Goal: Navigation & Orientation: Find specific page/section

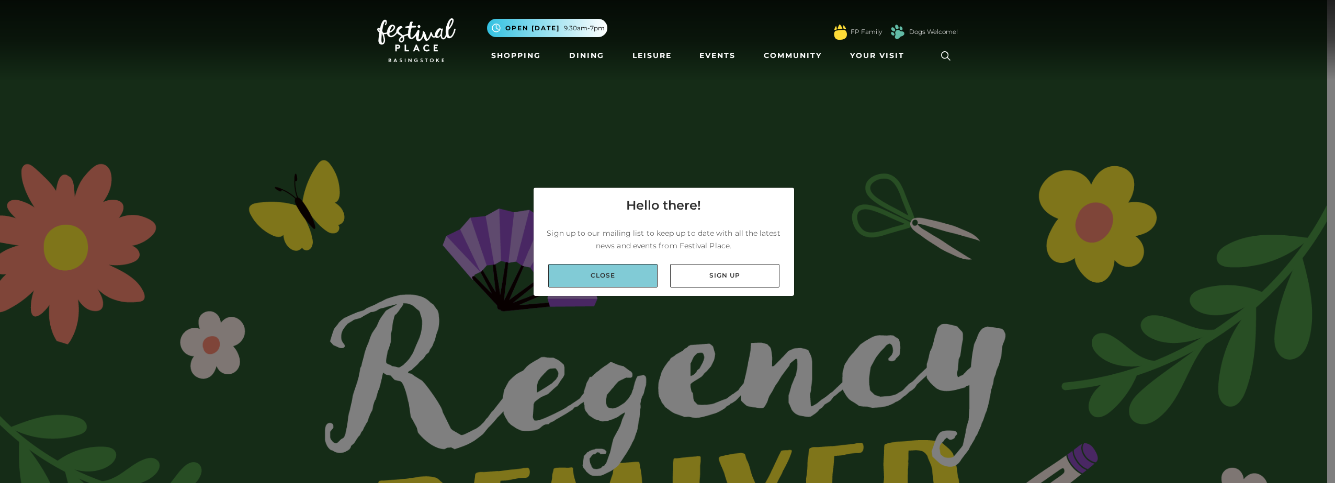
click at [604, 272] on link "Close" at bounding box center [602, 276] width 109 height 24
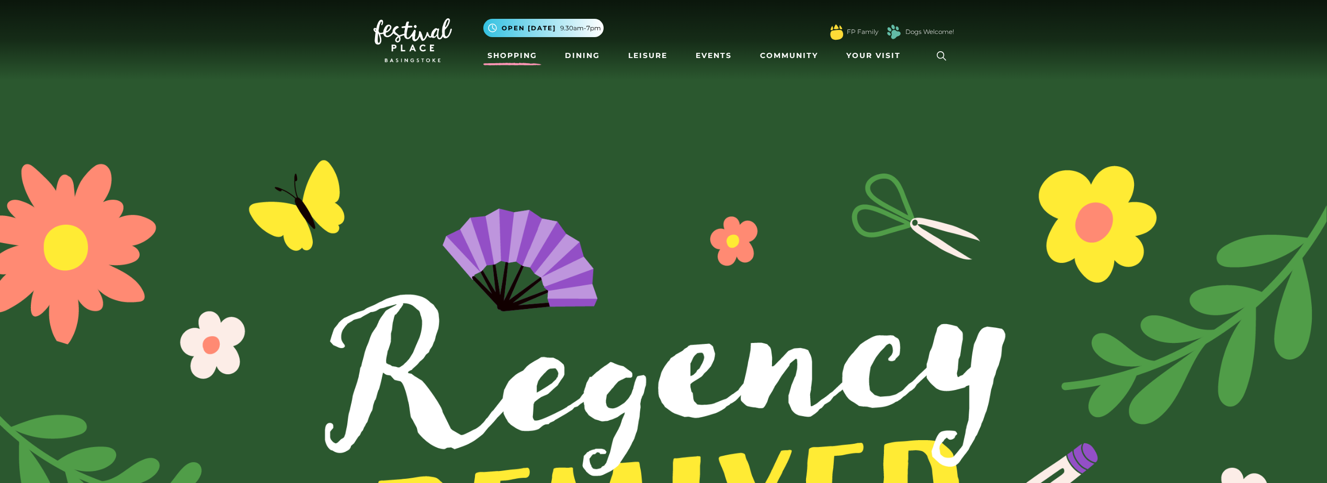
click at [506, 57] on link "Shopping" at bounding box center [512, 55] width 58 height 19
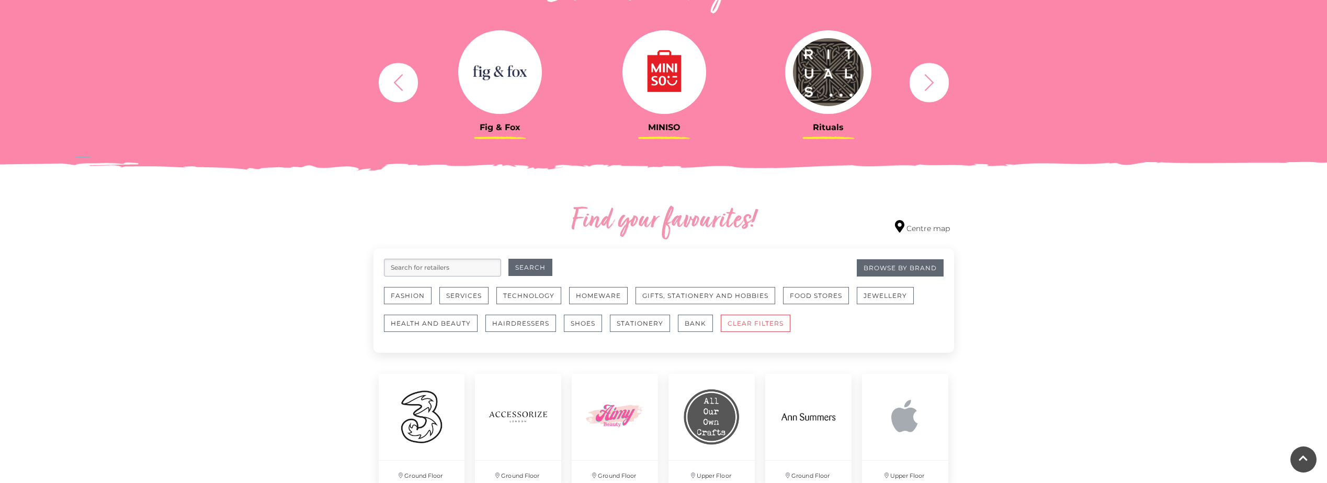
scroll to position [419, 0]
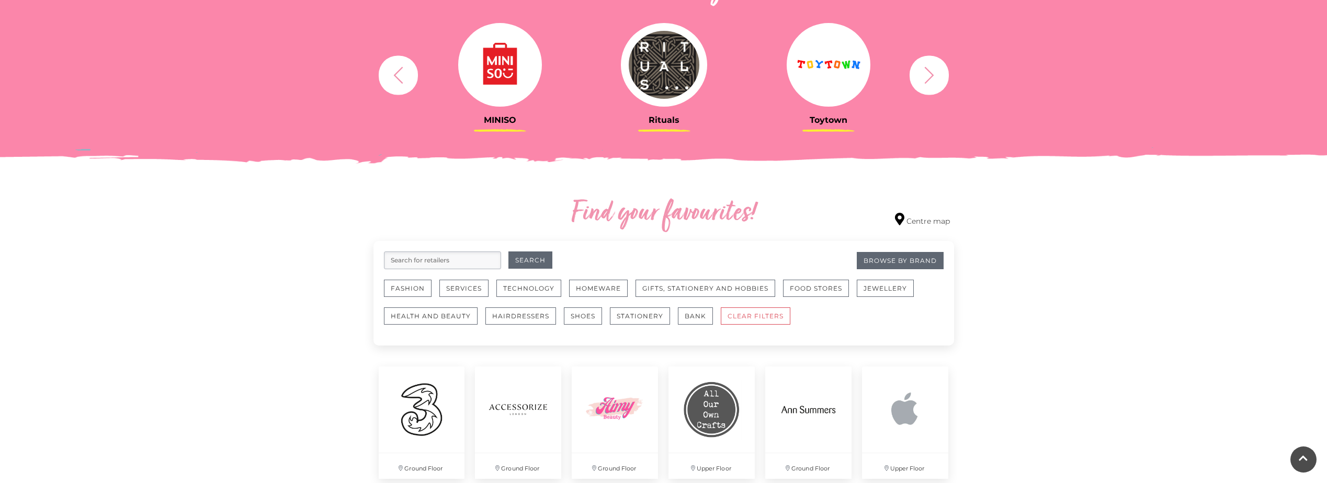
drag, startPoint x: 355, startPoint y: 295, endPoint x: 354, endPoint y: 302, distance: 7.9
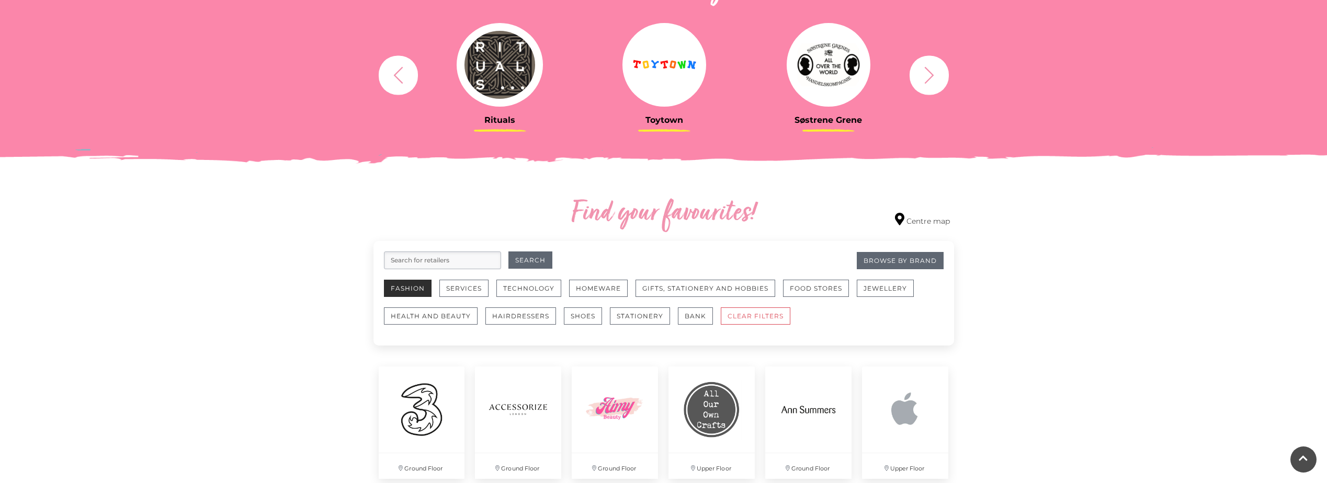
click at [411, 294] on button "Fashion" at bounding box center [408, 288] width 48 height 17
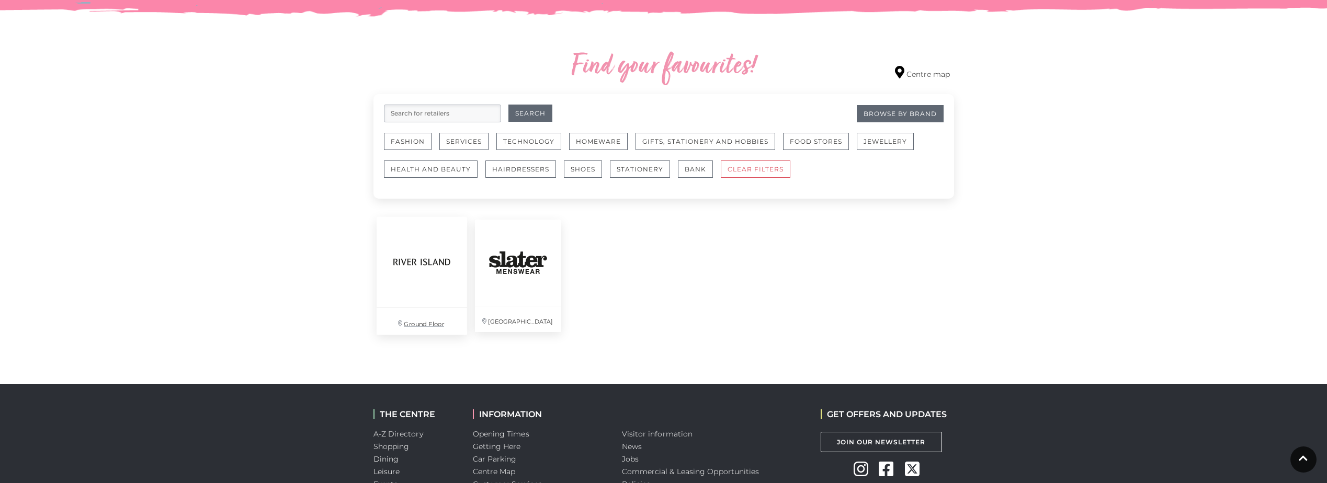
scroll to position [576, 0]
